Goal: Task Accomplishment & Management: Complete application form

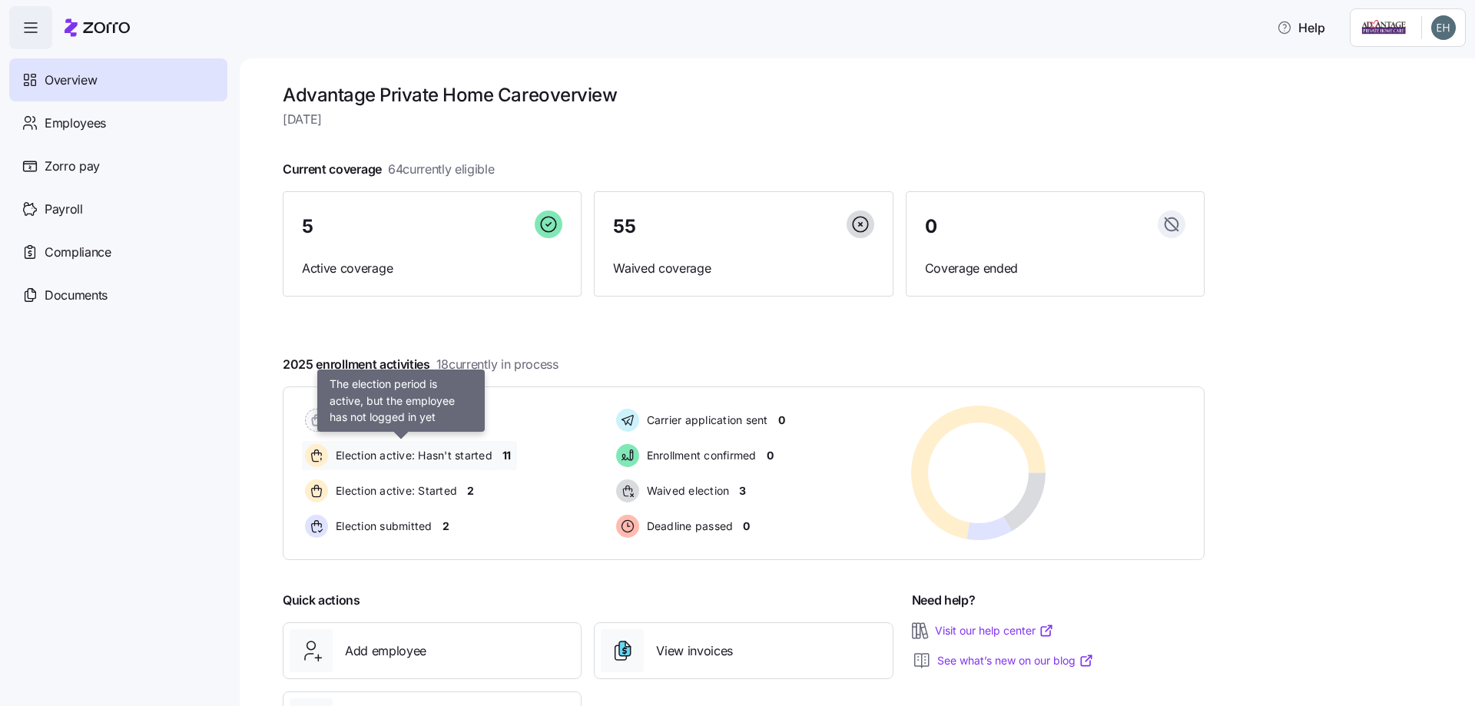
click at [458, 454] on span "Election active: Hasn't started" at bounding box center [411, 455] width 161 height 15
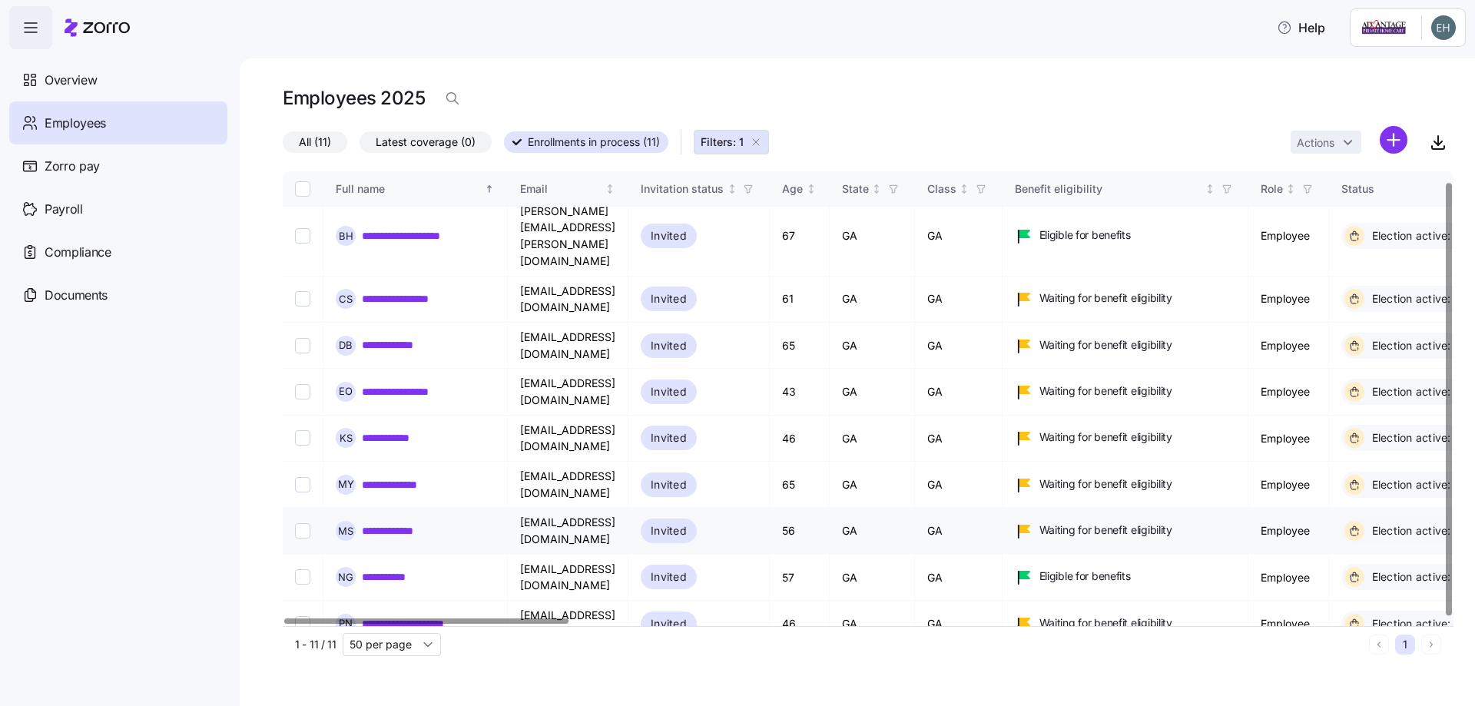
scroll to position [11, 0]
click at [301, 430] on input "Select record 5" at bounding box center [302, 437] width 15 height 15
checkbox input "true"
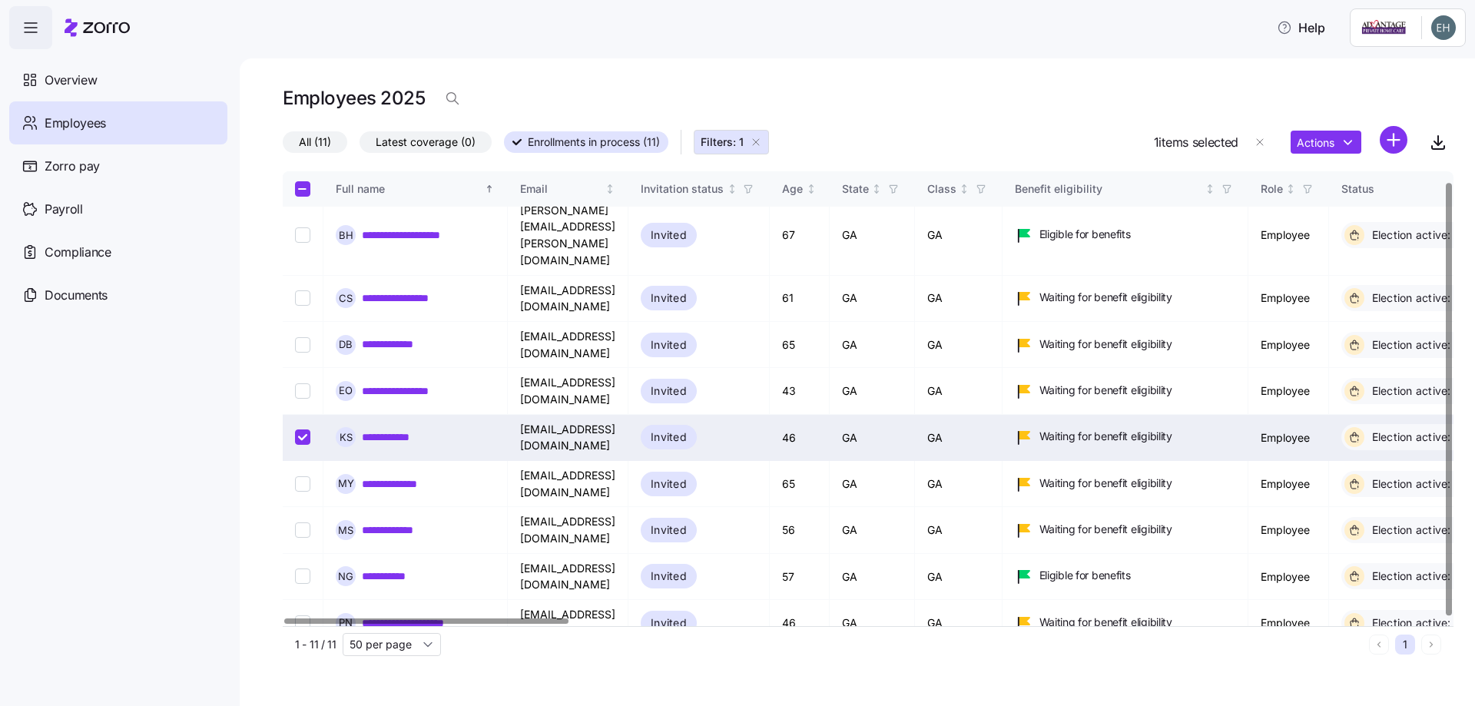
click at [374, 430] on link "**********" at bounding box center [396, 437] width 69 height 15
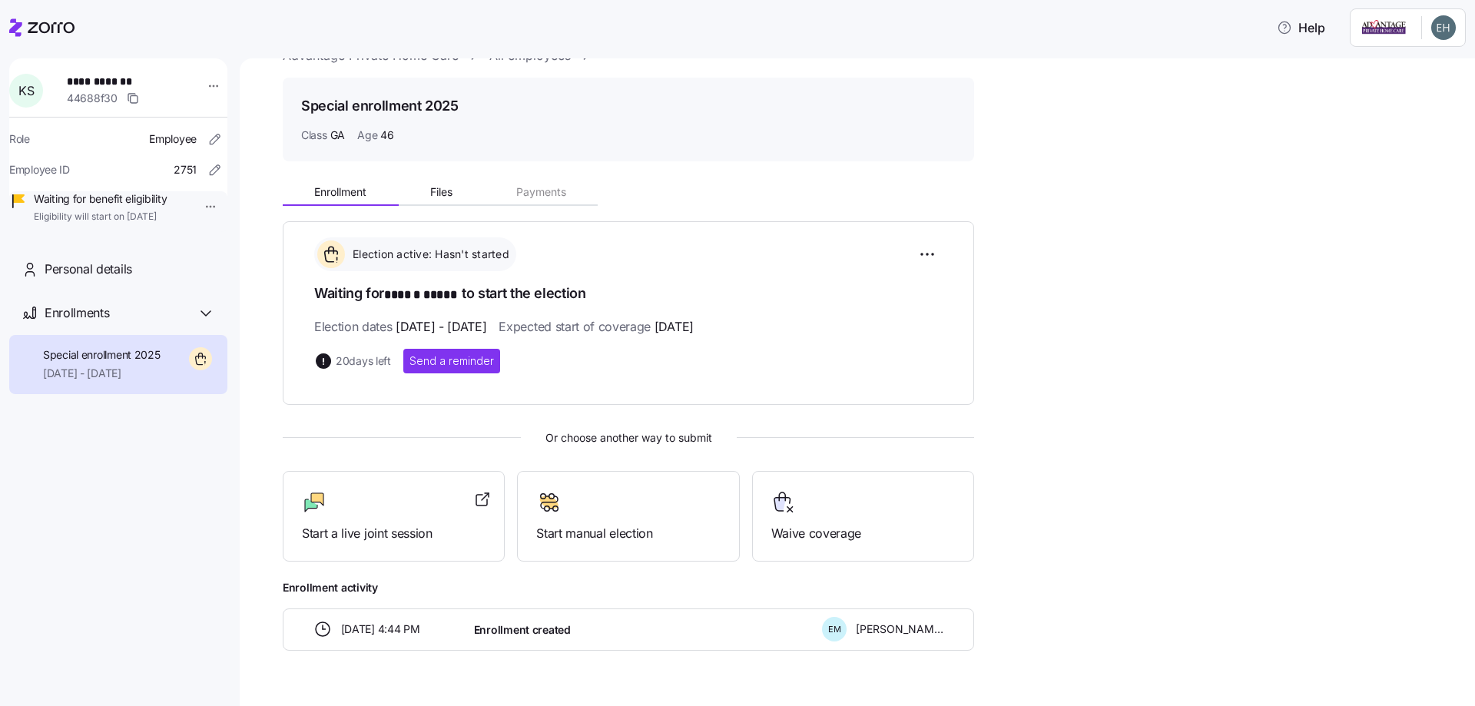
scroll to position [72, 0]
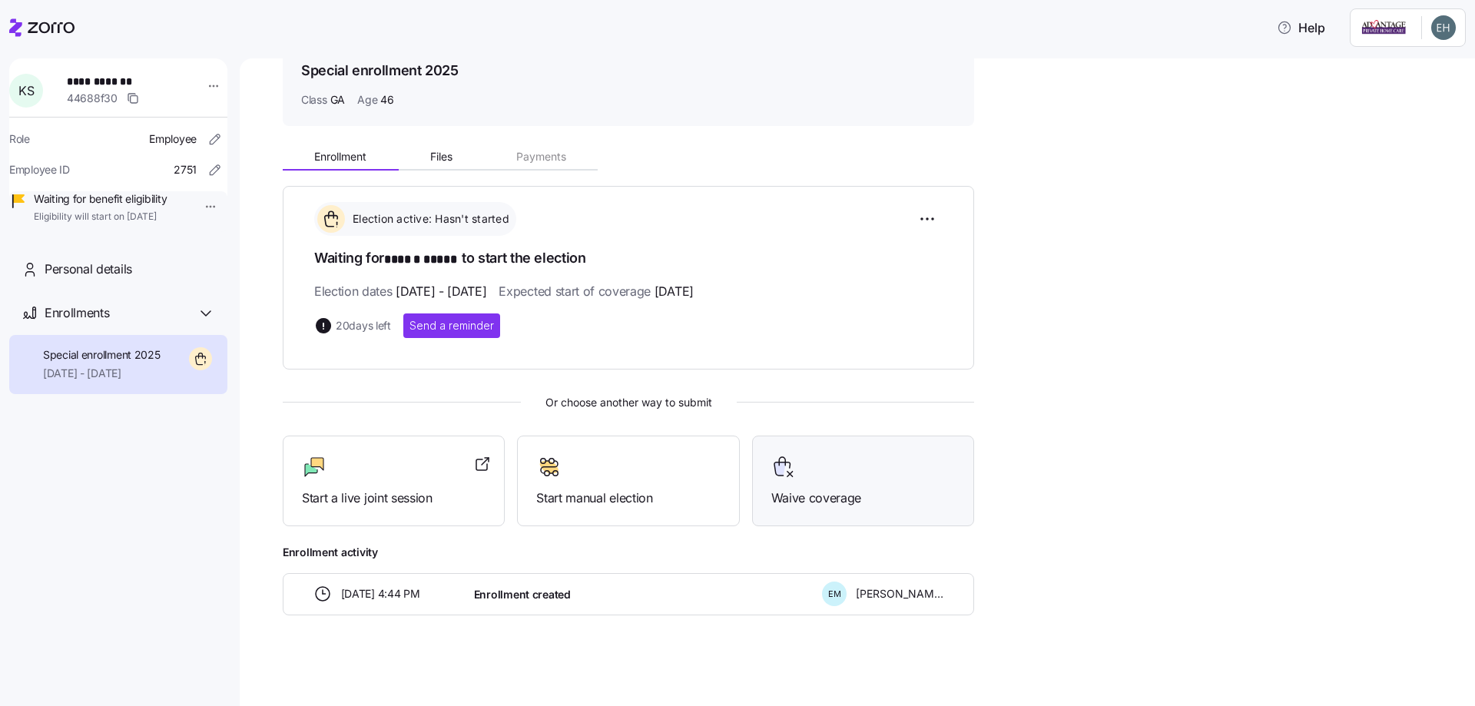
click at [810, 491] on span "Waive coverage" at bounding box center [864, 498] width 184 height 19
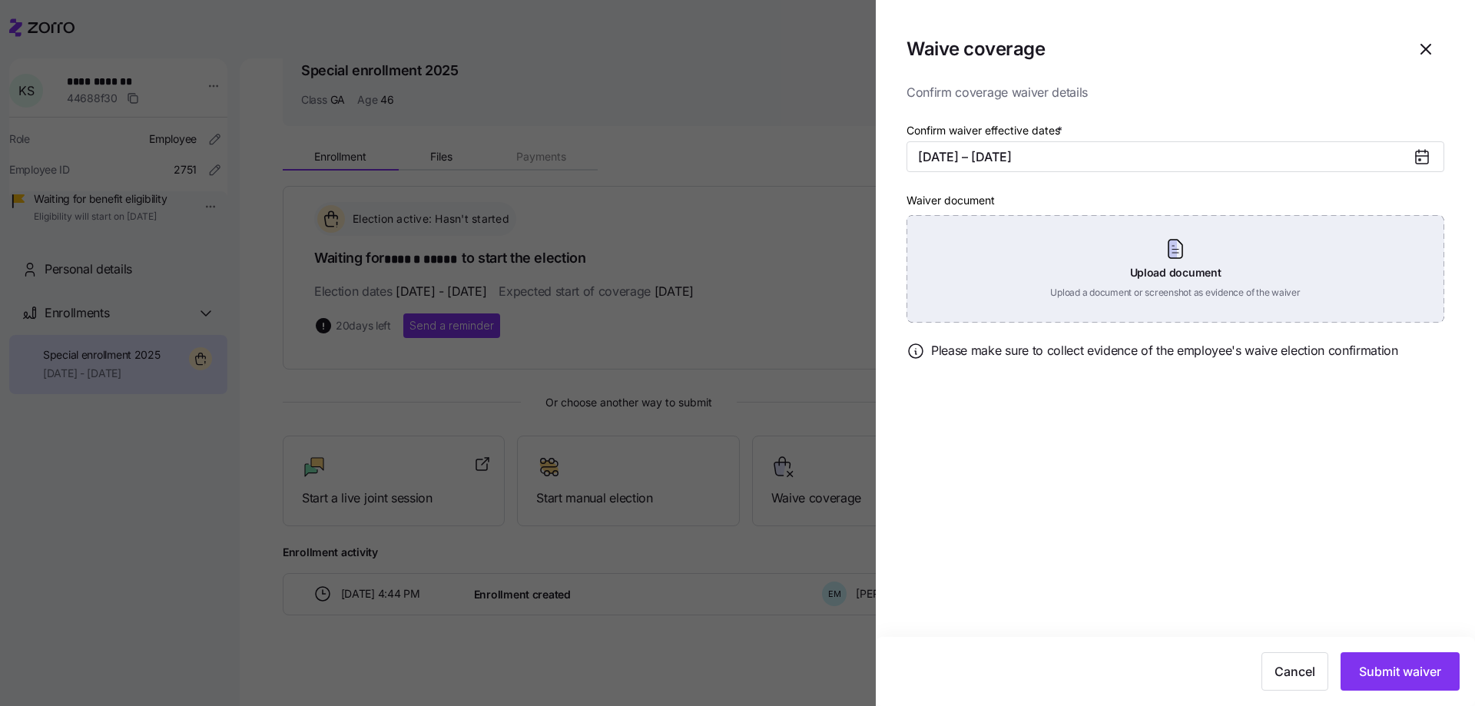
click at [1177, 254] on div "Upload document Upload a document or screenshot as evidence of the waiver" at bounding box center [1176, 269] width 538 height 108
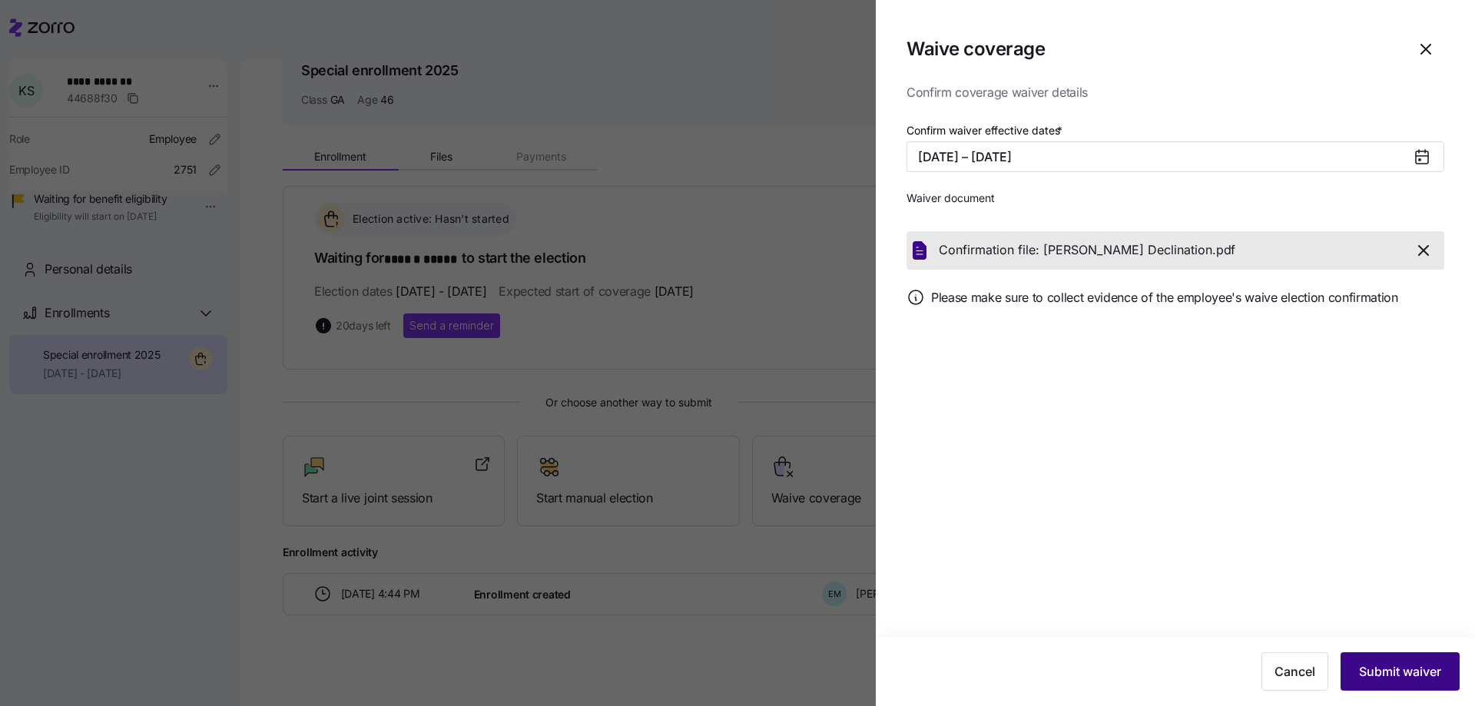
click at [1388, 679] on span "Submit waiver" at bounding box center [1400, 671] width 82 height 18
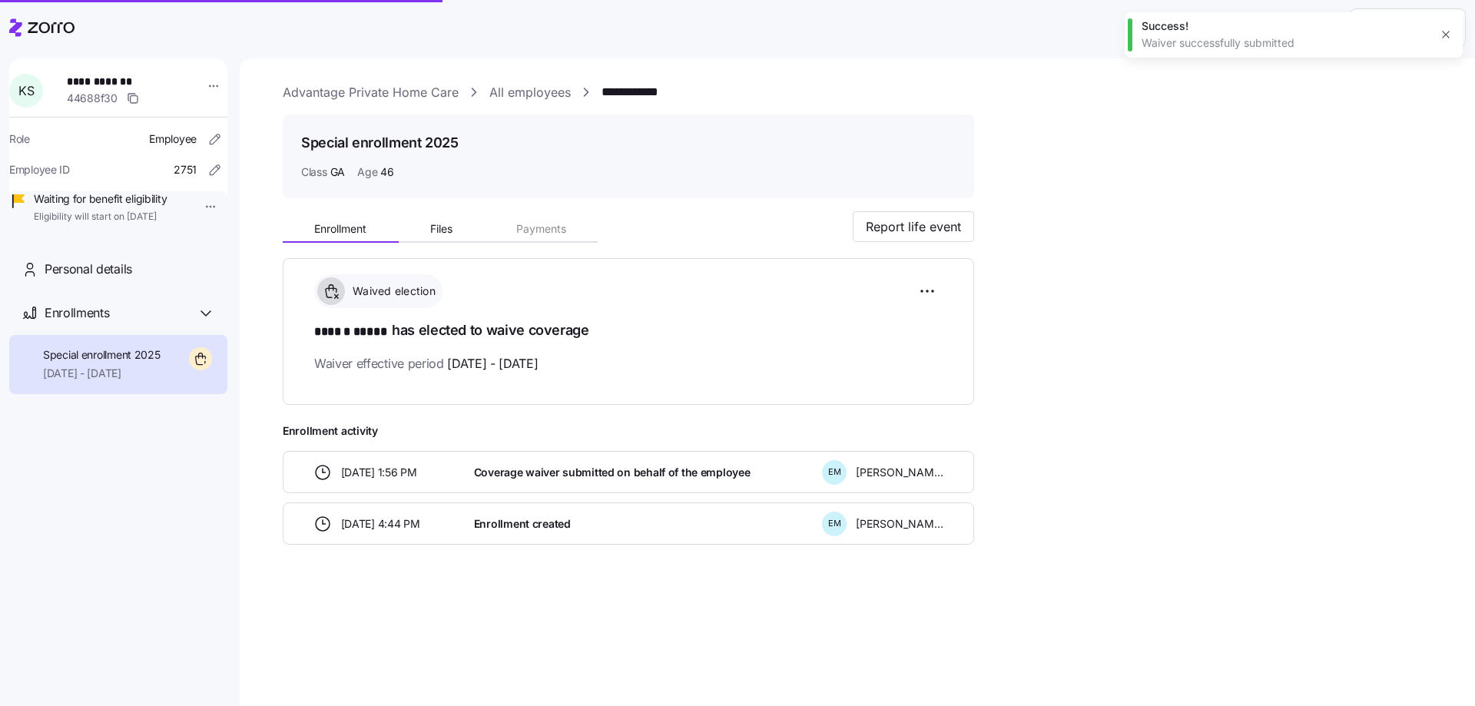
scroll to position [0, 0]
